Goal: Transaction & Acquisition: Book appointment/travel/reservation

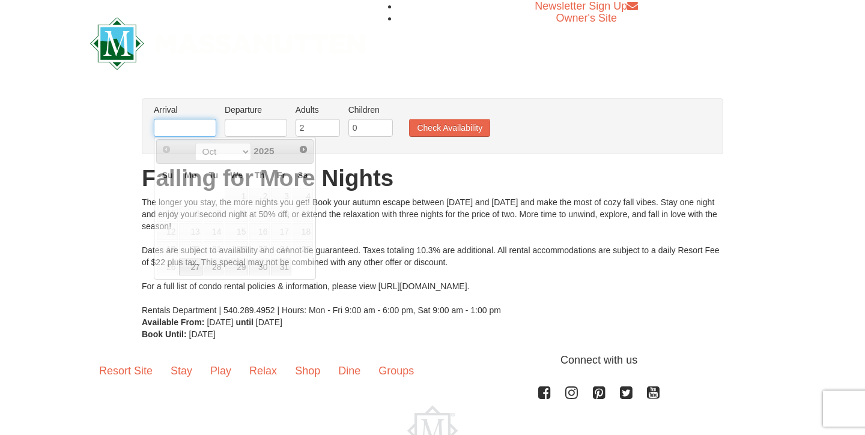
click at [187, 129] on input "text" at bounding box center [185, 128] width 62 height 18
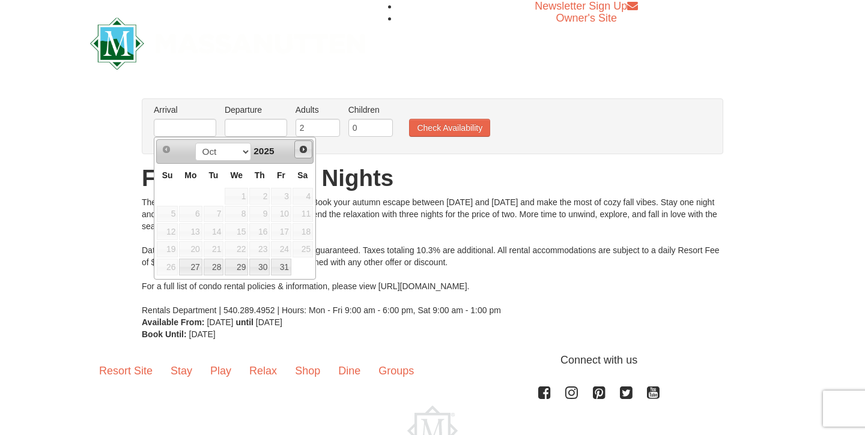
click at [302, 153] on span "Next" at bounding box center [303, 150] width 10 height 10
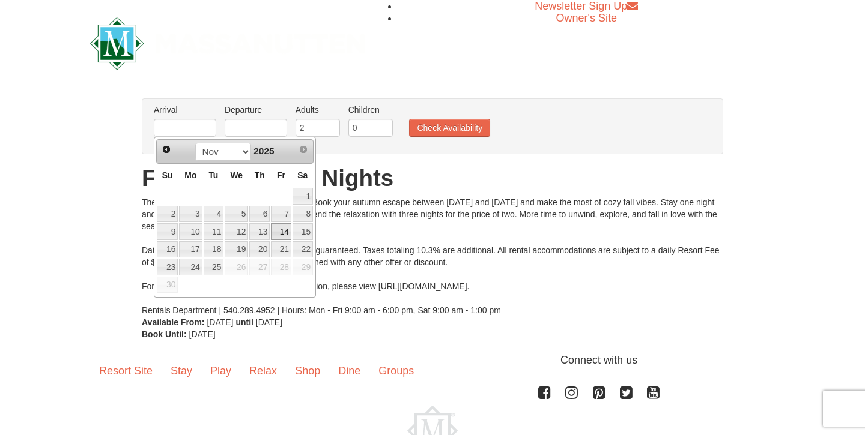
click at [289, 233] on link "14" at bounding box center [281, 231] width 20 height 17
type input "[DATE]"
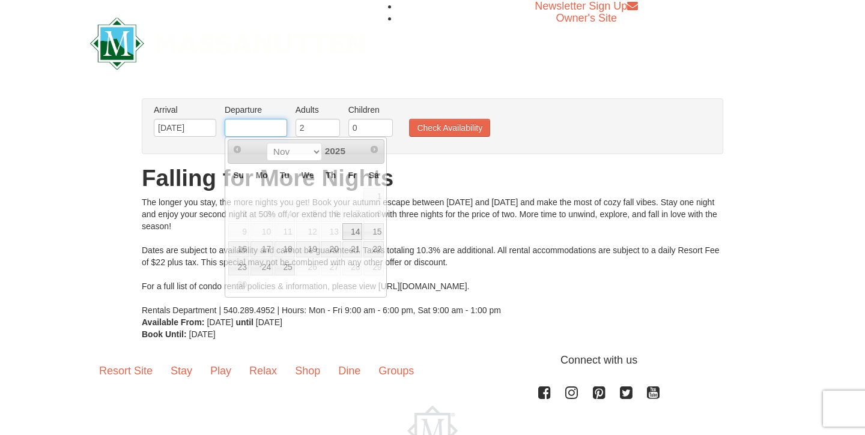
click at [271, 131] on input "text" at bounding box center [256, 128] width 62 height 18
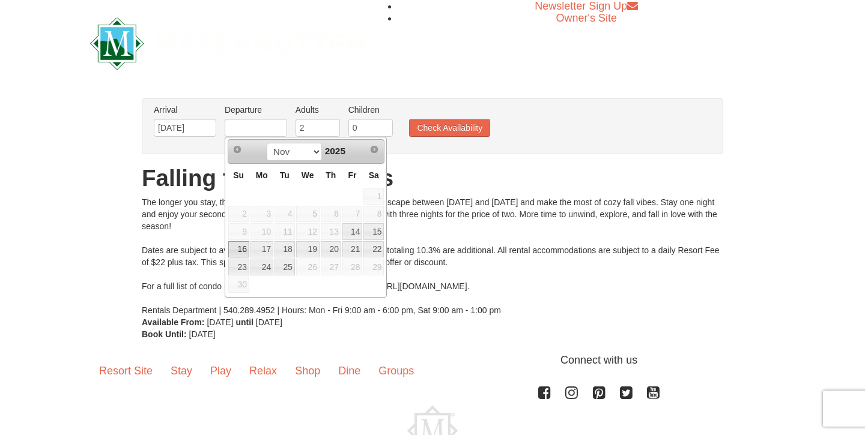
click at [245, 250] on link "16" at bounding box center [238, 249] width 21 height 17
type input "[DATE]"
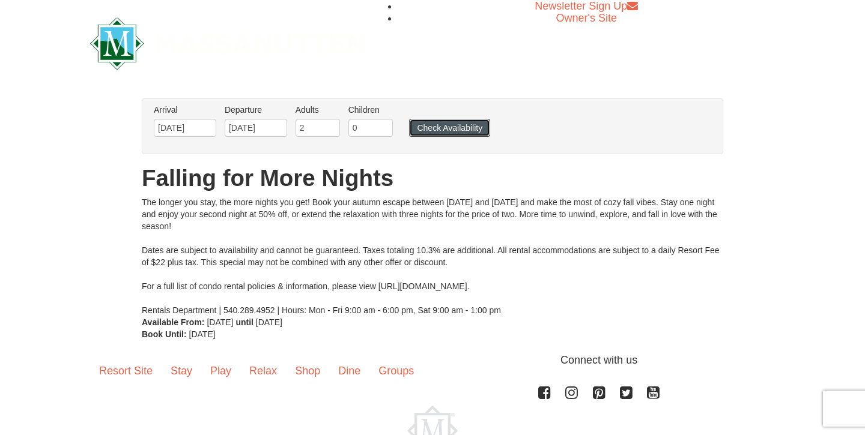
click at [453, 125] on button "Check Availability" at bounding box center [449, 128] width 81 height 18
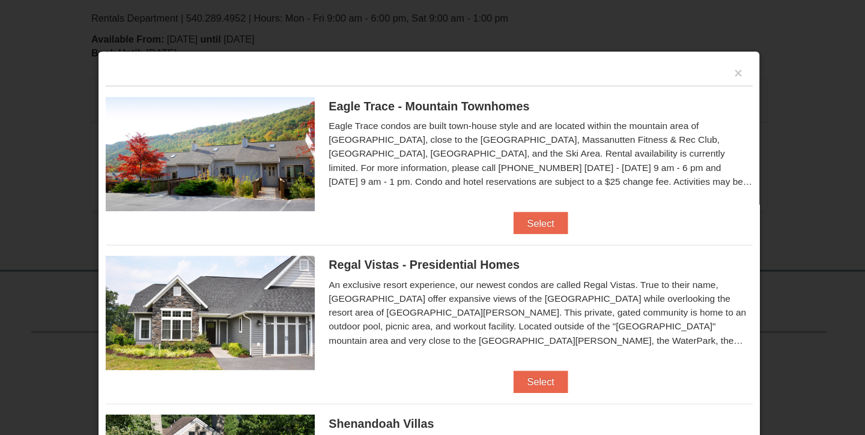
scroll to position [214, 0]
click at [529, 193] on button "Select" at bounding box center [528, 192] width 47 height 19
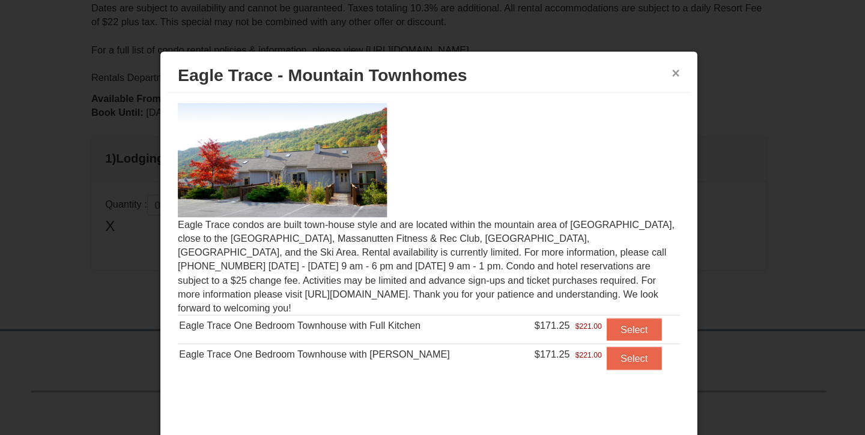
click at [641, 65] on button "×" at bounding box center [644, 63] width 7 height 12
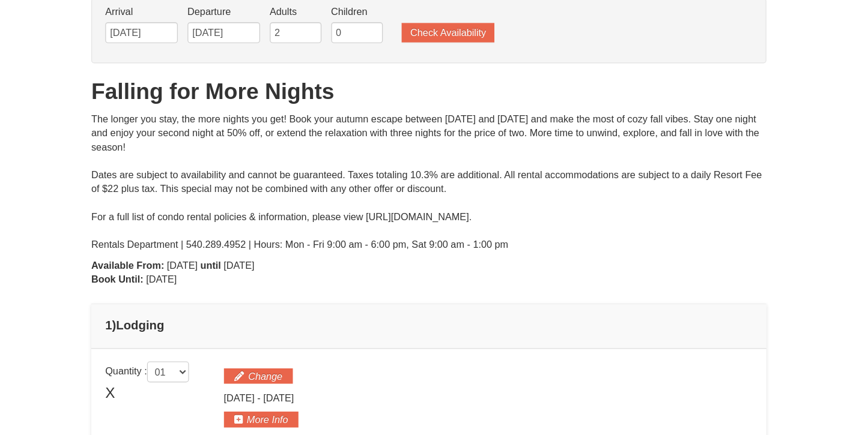
scroll to position [0, 0]
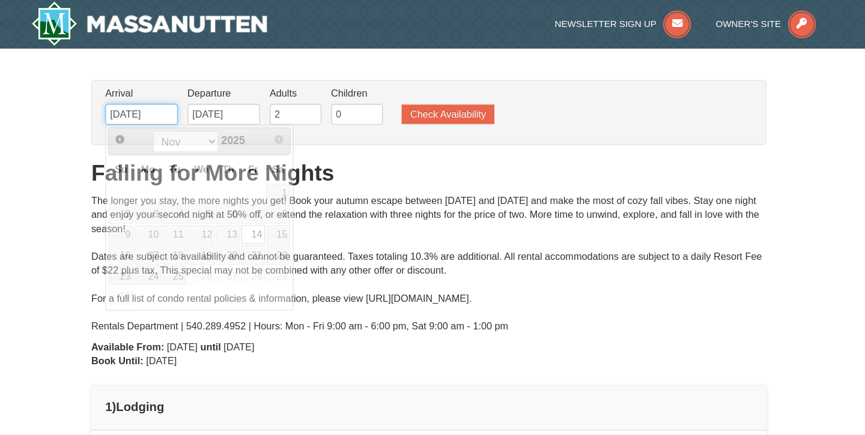
click at [206, 98] on input "[DATE]" at bounding box center [185, 98] width 62 height 18
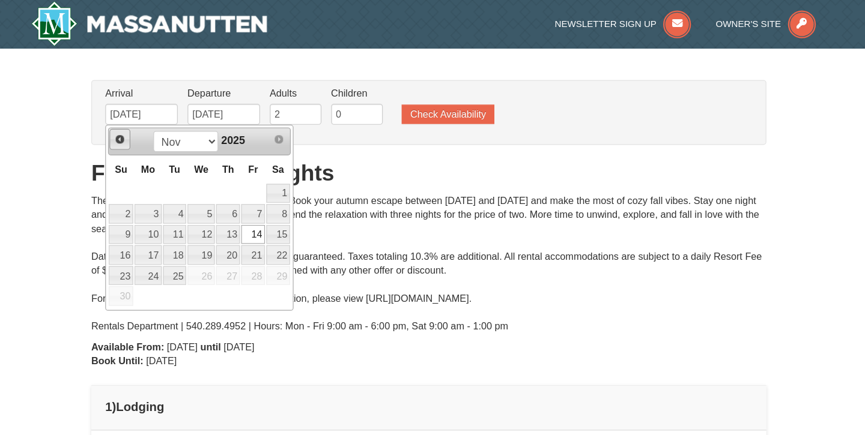
click at [163, 118] on span "Prev" at bounding box center [167, 120] width 10 height 10
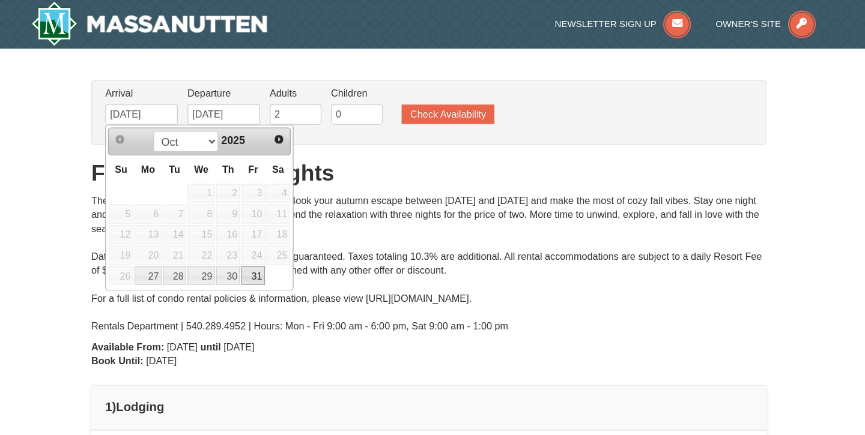
click at [277, 242] on link "31" at bounding box center [281, 237] width 20 height 17
type input "10/31/2025"
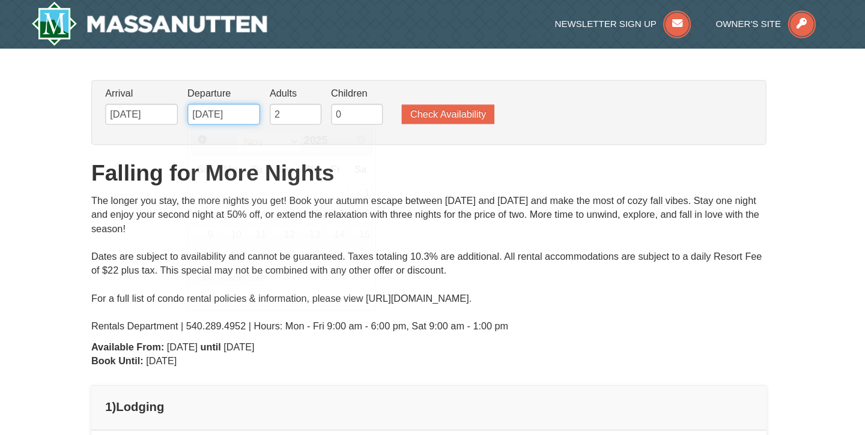
click at [241, 100] on input "11/16/2025" at bounding box center [256, 98] width 62 height 18
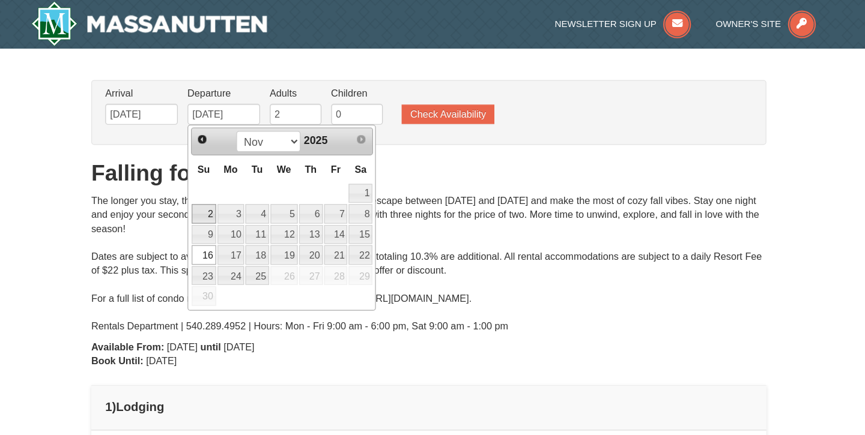
click at [241, 183] on link "2" at bounding box center [238, 184] width 21 height 17
type input "[DATE]"
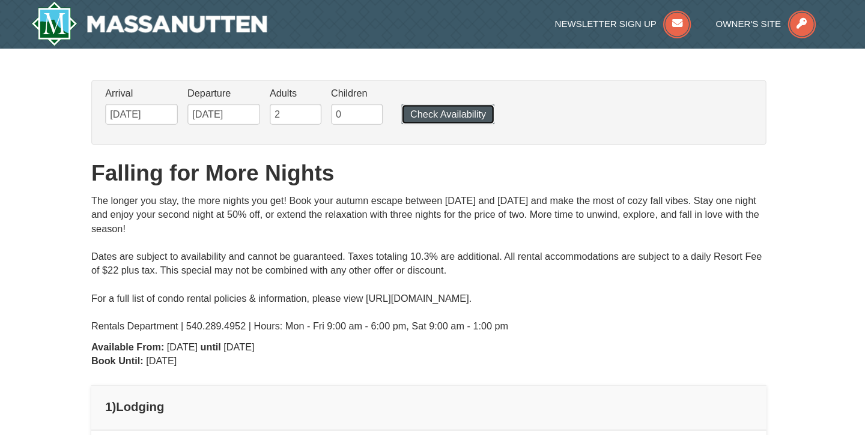
click at [455, 100] on button "Check Availability" at bounding box center [449, 98] width 80 height 17
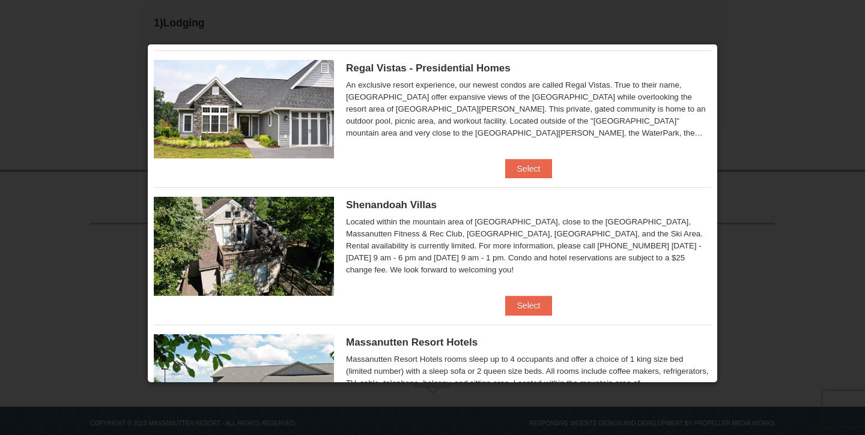
scroll to position [167, 0]
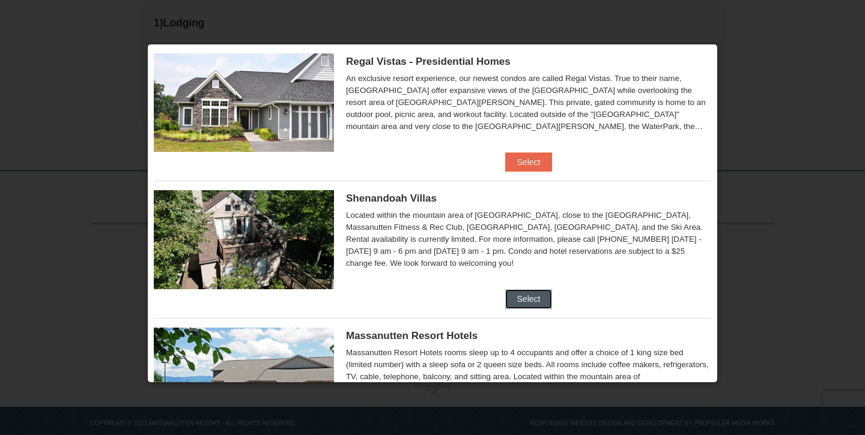
click at [530, 301] on button "Select" at bounding box center [528, 298] width 47 height 19
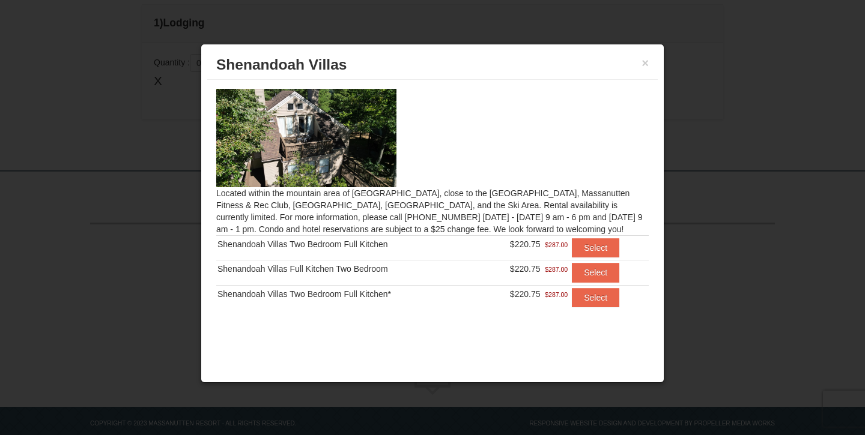
scroll to position [1, 0]
click at [334, 136] on img at bounding box center [306, 138] width 180 height 98
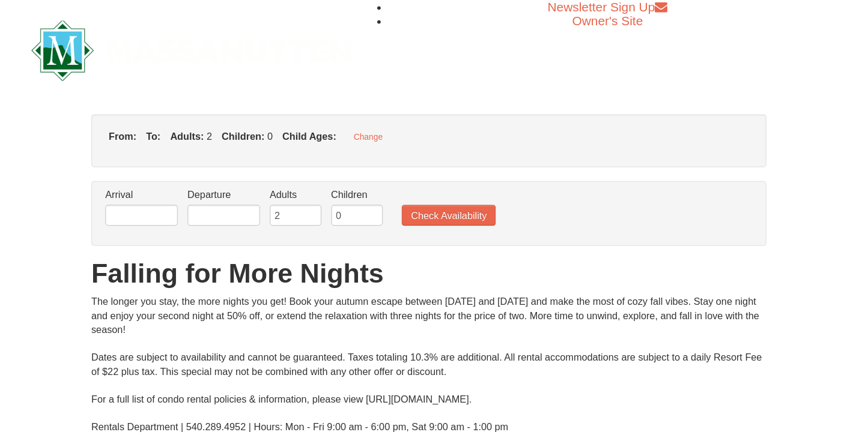
type input "11/14/2025"
type input "[DATE]"
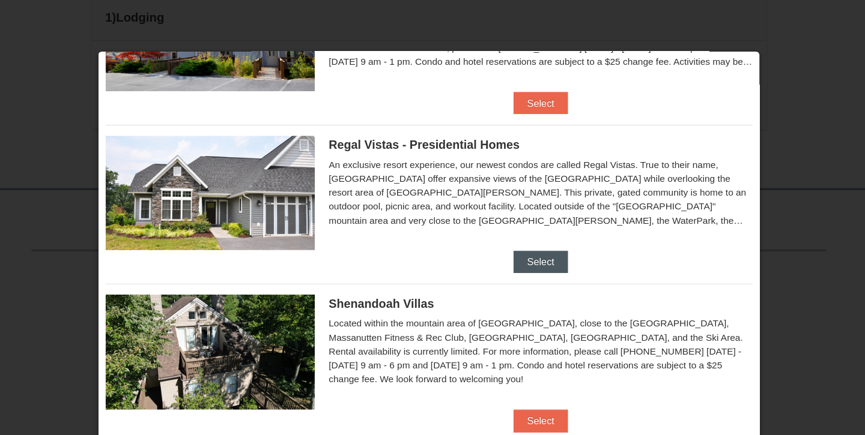
scroll to position [5, 0]
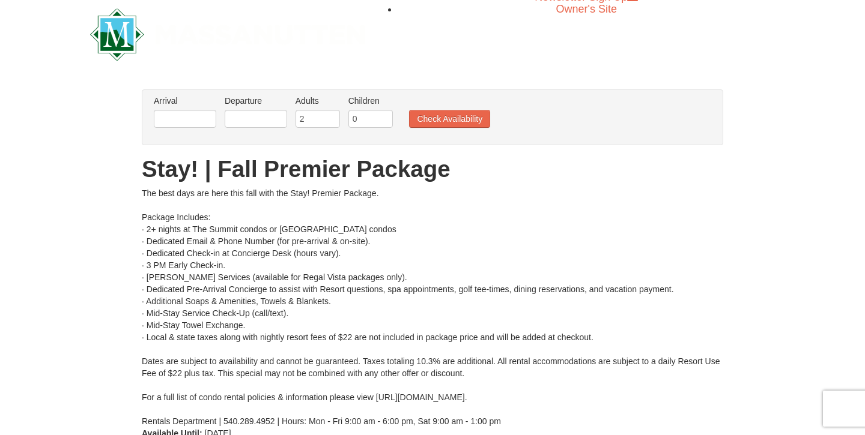
scroll to position [26, 0]
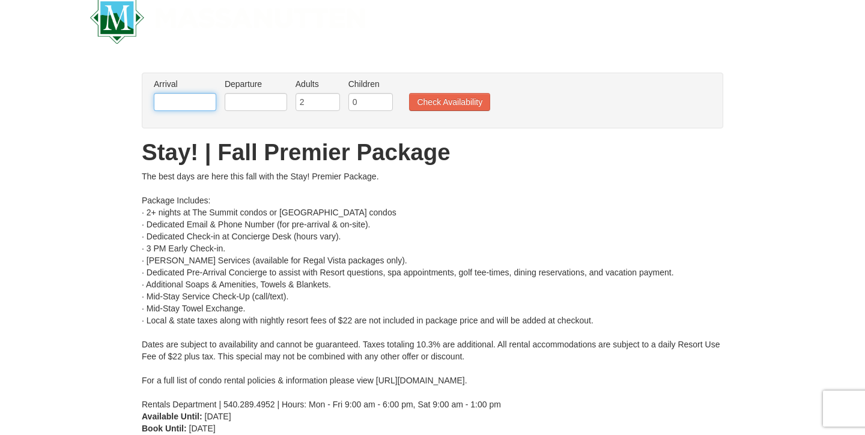
click at [185, 105] on input "text" at bounding box center [185, 102] width 62 height 18
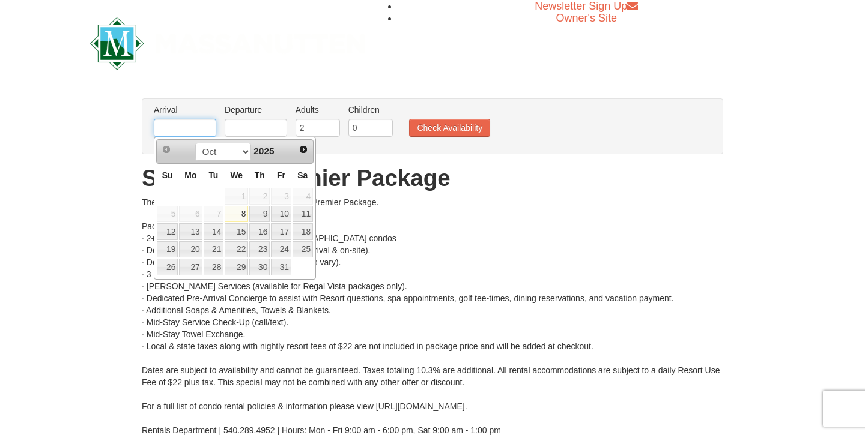
scroll to position [1, 0]
click at [265, 267] on link "30" at bounding box center [259, 266] width 20 height 17
type input "[DATE]"
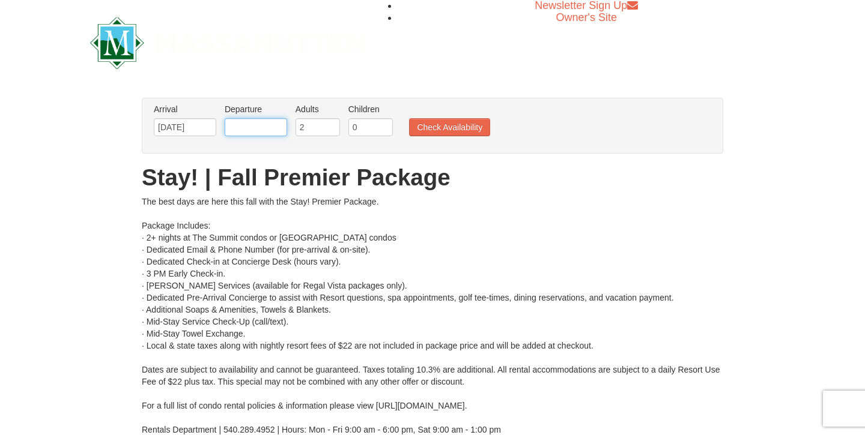
click at [268, 123] on input "text" at bounding box center [256, 127] width 62 height 18
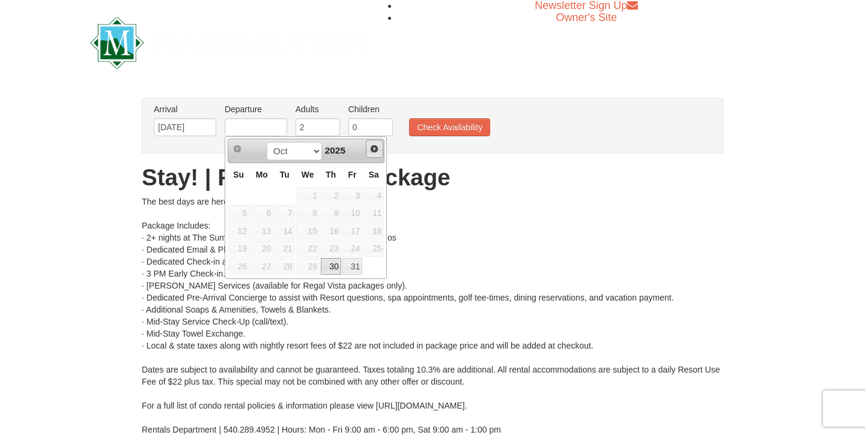
click at [376, 152] on span "Next" at bounding box center [374, 149] width 10 height 10
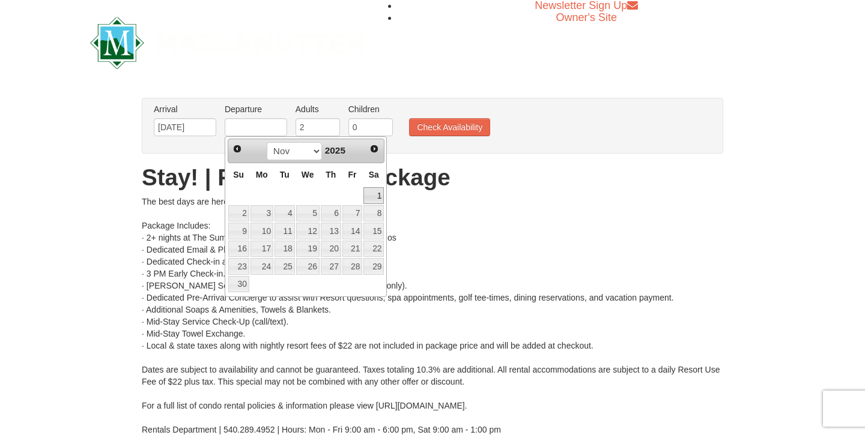
click at [258, 204] on td at bounding box center [262, 196] width 24 height 18
click at [240, 216] on link "2" at bounding box center [238, 213] width 21 height 17
type input "[DATE]"
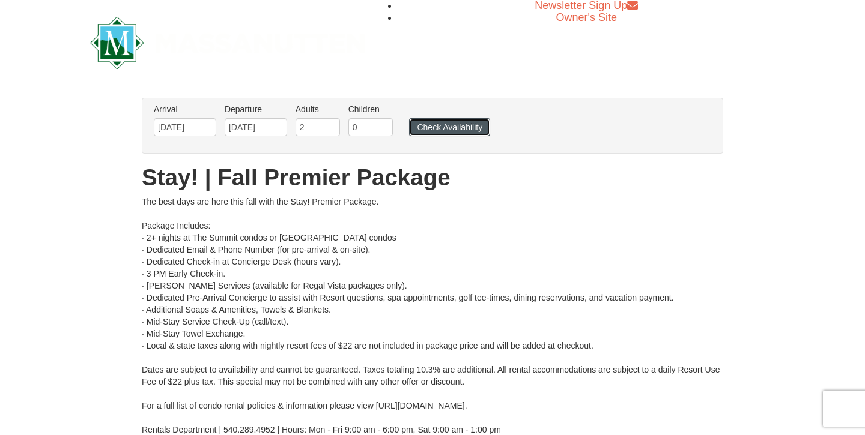
click at [447, 127] on button "Check Availability" at bounding box center [449, 127] width 81 height 18
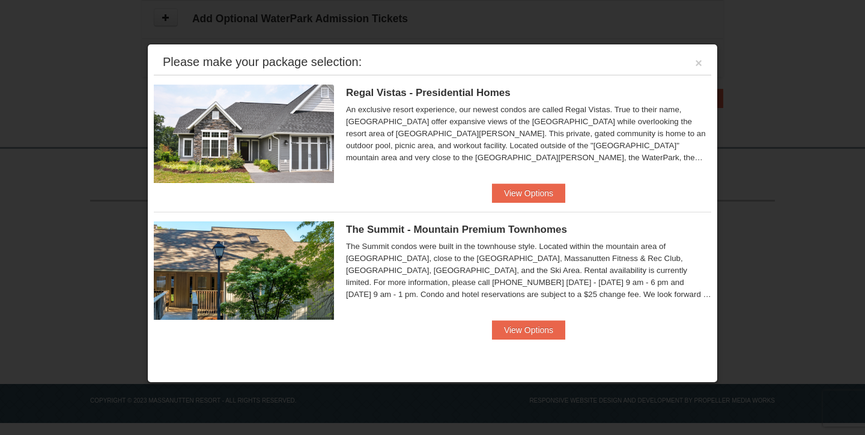
scroll to position [860, 0]
click at [542, 331] on button "View Options" at bounding box center [528, 330] width 73 height 19
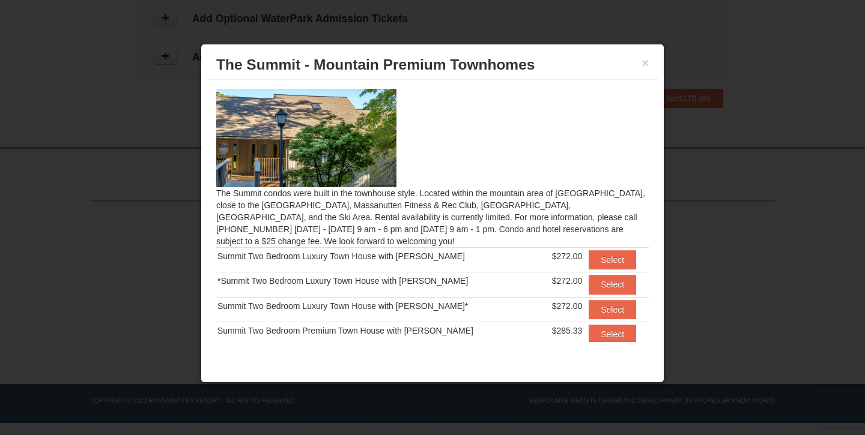
click at [650, 59] on div "× The Summit - Mountain Premium Townhomes" at bounding box center [432, 64] width 450 height 29
